Goal: Task Accomplishment & Management: Manage account settings

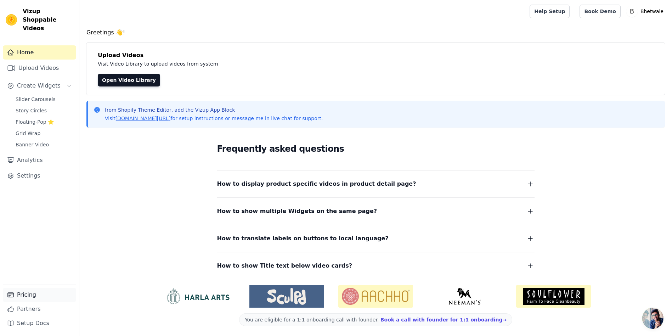
click at [32, 292] on link "Pricing" at bounding box center [39, 294] width 73 height 14
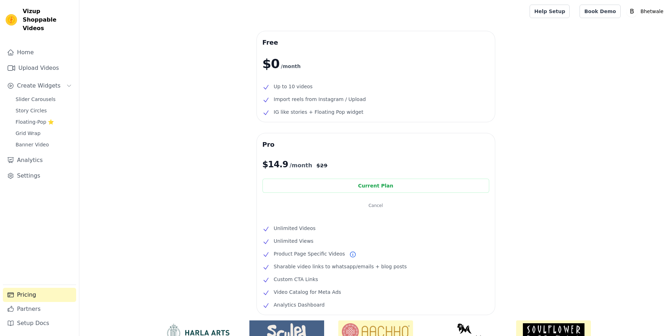
click at [340, 81] on div "Free $0 /month Up to 10 videos Import reels from Instagram / Upload IG like sto…" at bounding box center [376, 76] width 238 height 91
click at [288, 46] on h3 "Free" at bounding box center [375, 42] width 227 height 11
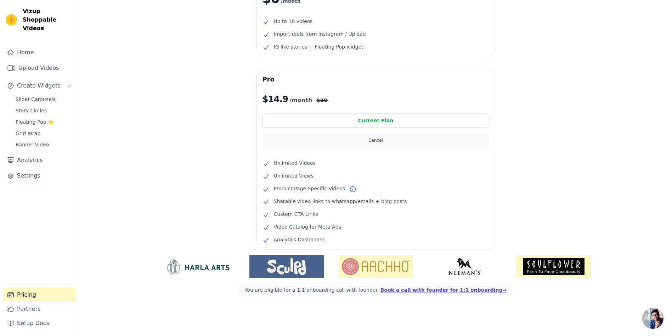
click at [376, 142] on button "Cancel" at bounding box center [375, 140] width 227 height 14
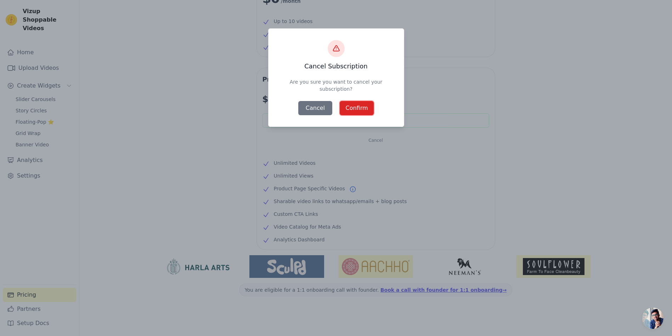
click at [359, 105] on button "Confirm" at bounding box center [357, 108] width 34 height 14
